Goal: Find specific page/section: Find specific page/section

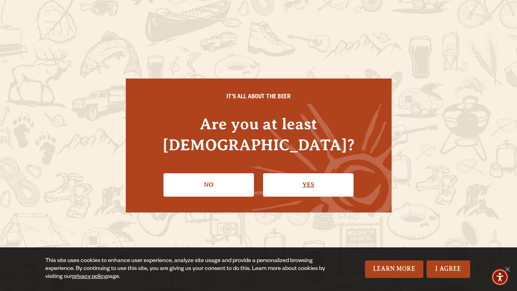
click at [299, 173] on link "Yes" at bounding box center [308, 184] width 91 height 23
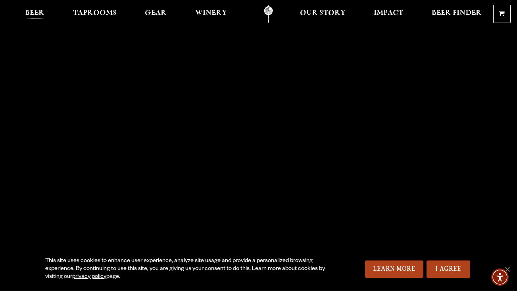
click at [39, 10] on span "Beer" at bounding box center [34, 13] width 19 height 6
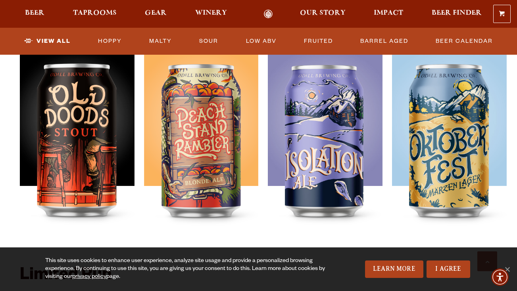
scroll to position [1091, 0]
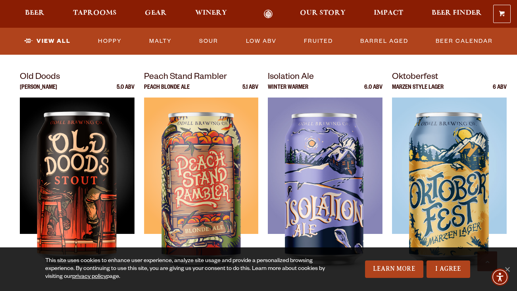
click at [431, 95] on p "Marzen Style Lager" at bounding box center [418, 91] width 52 height 13
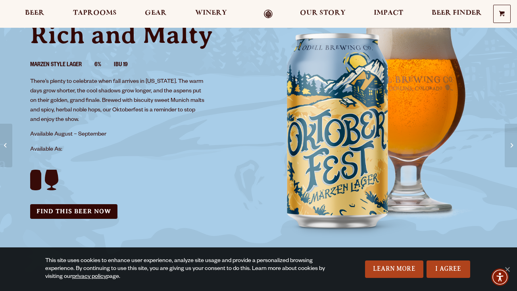
scroll to position [141, 0]
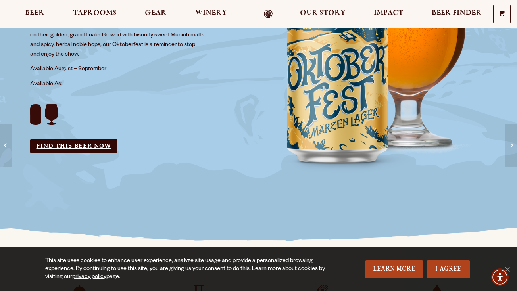
click at [74, 148] on link "Find this Beer Now" at bounding box center [73, 146] width 87 height 15
